Goal: Navigation & Orientation: Go to known website

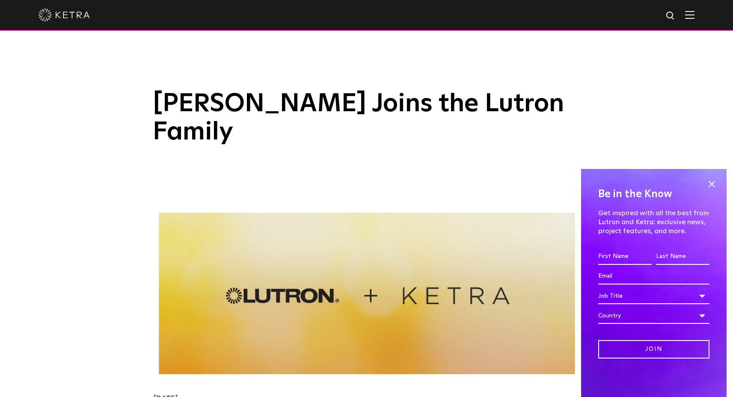
click at [420, 275] on img at bounding box center [367, 293] width 428 height 174
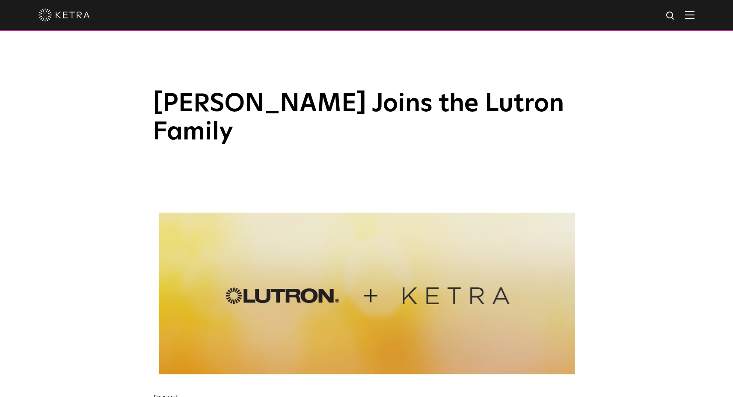
click at [62, 11] on img at bounding box center [64, 15] width 51 height 13
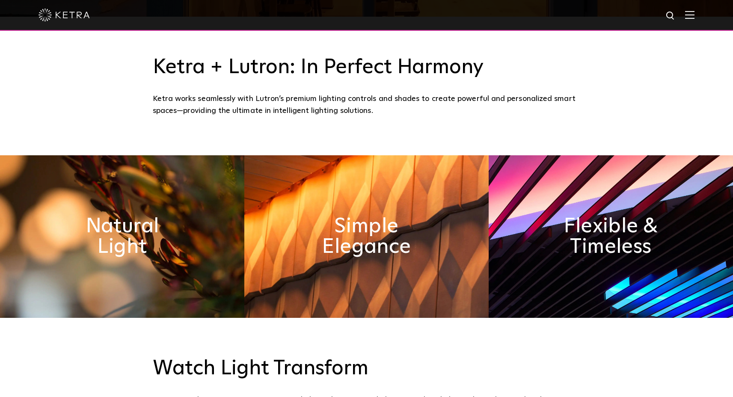
scroll to position [41, 0]
